Goal: Task Accomplishment & Management: Manage account settings

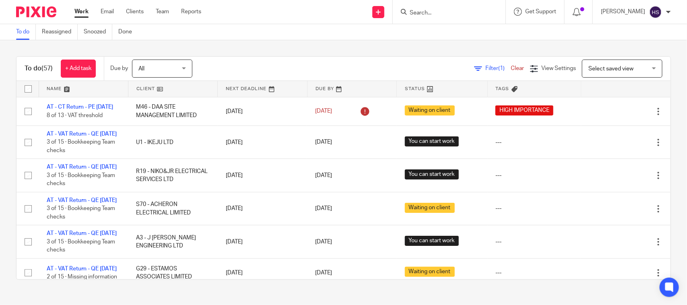
click at [268, 43] on div "To do (57) + Add task Due by All All Today Tomorrow This week Next week This mo…" at bounding box center [343, 167] width 687 height 255
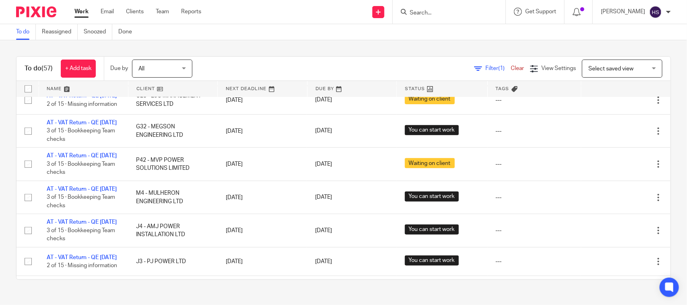
scroll to position [804, 0]
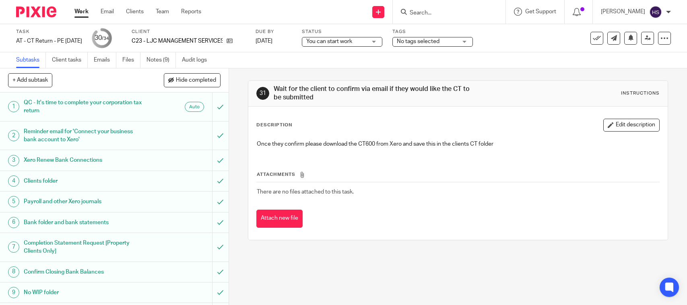
click at [151, 54] on link "Notes (9)" at bounding box center [160, 60] width 29 height 16
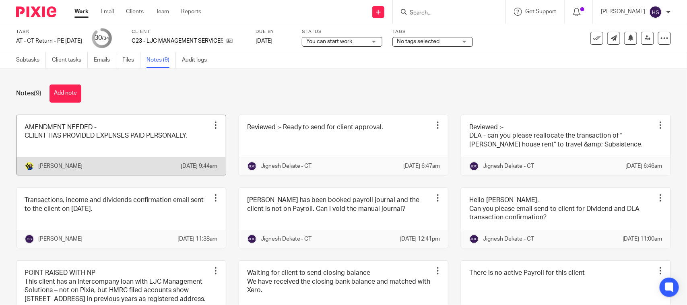
click at [73, 147] on link at bounding box center [120, 145] width 209 height 60
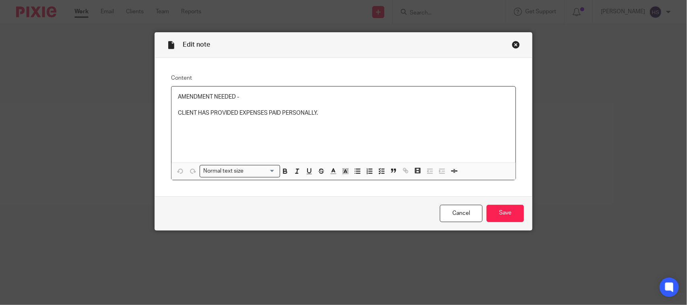
drag, startPoint x: 0, startPoint y: 0, endPoint x: 336, endPoint y: 109, distance: 353.2
click at [336, 109] on p "CLIENT HAS PROVIDED EXPENSES PAID PERSONALLY." at bounding box center [343, 113] width 331 height 8
click at [495, 219] on input "Save" at bounding box center [504, 213] width 37 height 17
click at [491, 208] on input "Save" at bounding box center [504, 213] width 37 height 17
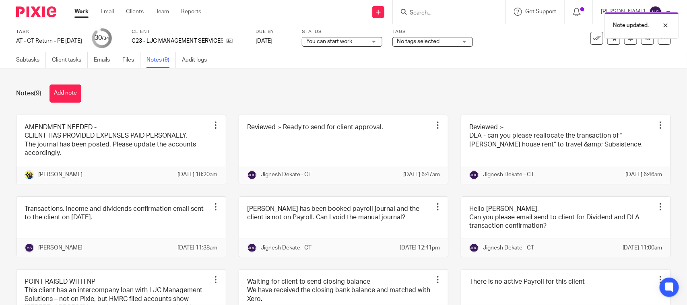
click at [369, 37] on div "Note updated." at bounding box center [510, 23] width 335 height 31
click at [352, 43] on span "You can start work" at bounding box center [329, 42] width 46 height 6
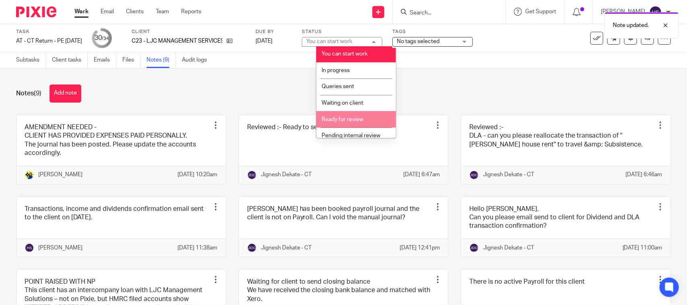
scroll to position [38, 0]
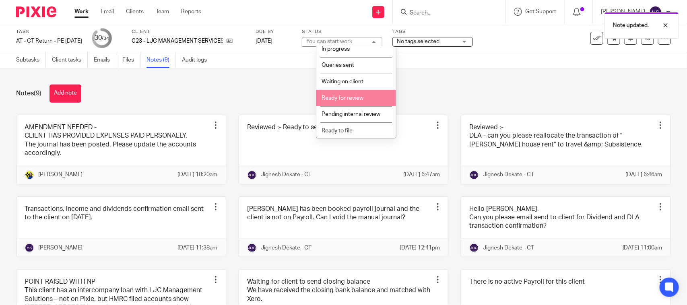
click at [364, 95] on li "Ready for review" at bounding box center [356, 98] width 80 height 16
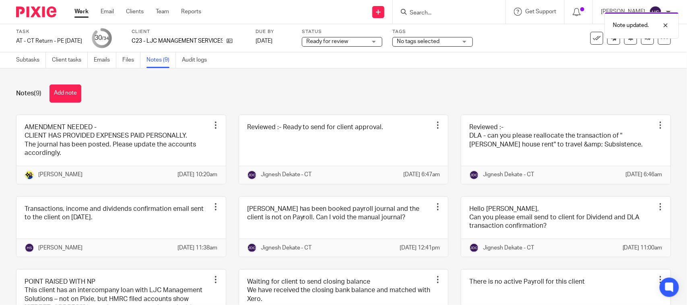
click at [381, 87] on div "Notes (9) Add note" at bounding box center [343, 93] width 654 height 18
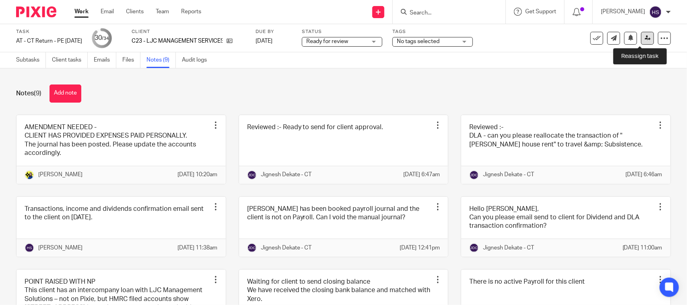
click at [644, 38] on icon at bounding box center [647, 38] width 6 height 6
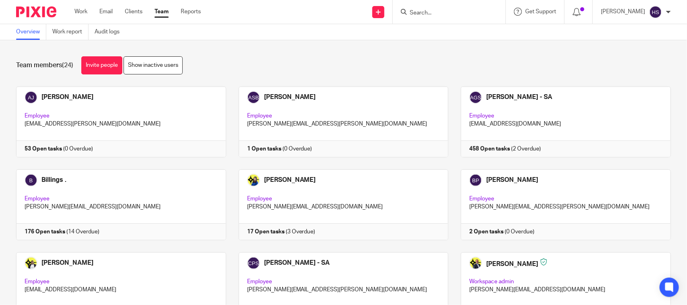
scroll to position [318, 0]
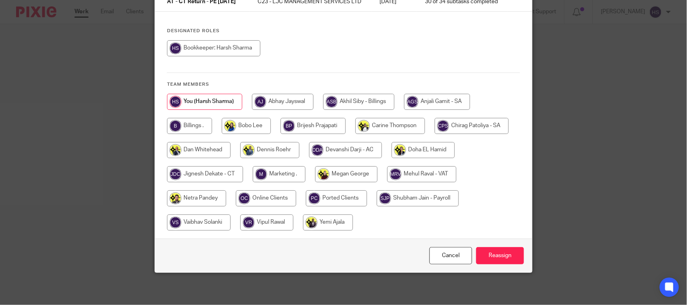
scroll to position [87, 0]
click at [206, 175] on input "radio" at bounding box center [205, 174] width 76 height 16
radio input "true"
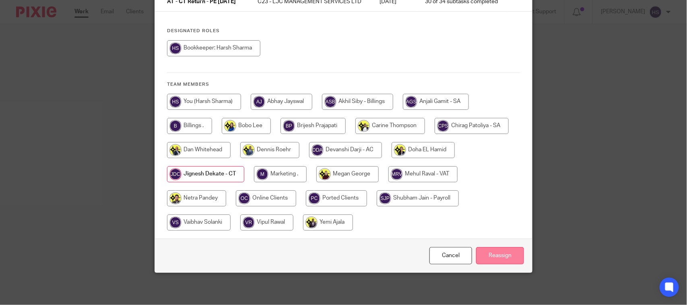
click at [483, 259] on input "Reassign" at bounding box center [500, 255] width 48 height 17
